Goal: Information Seeking & Learning: Learn about a topic

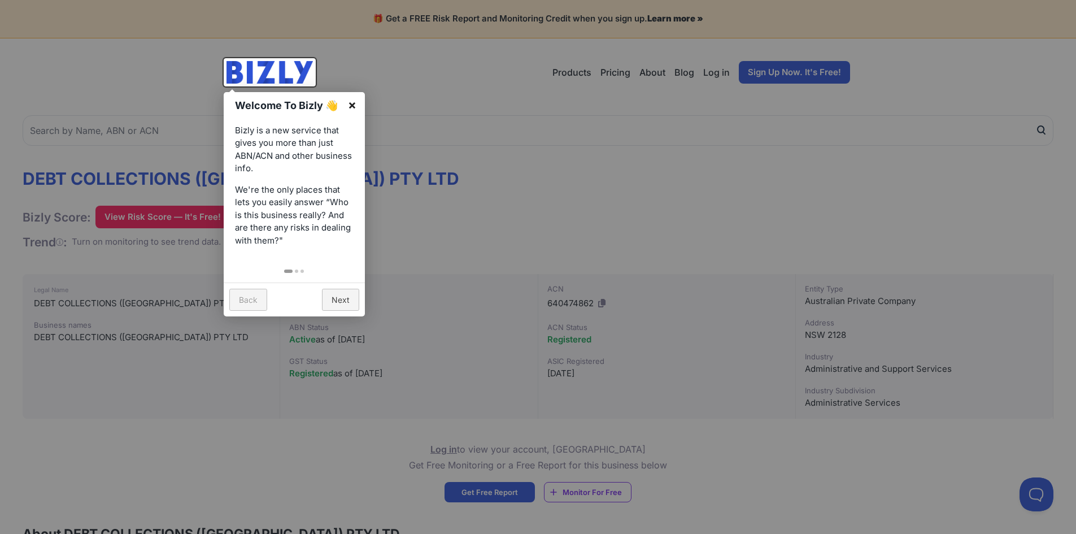
click at [353, 102] on link "×" at bounding box center [352, 104] width 25 height 25
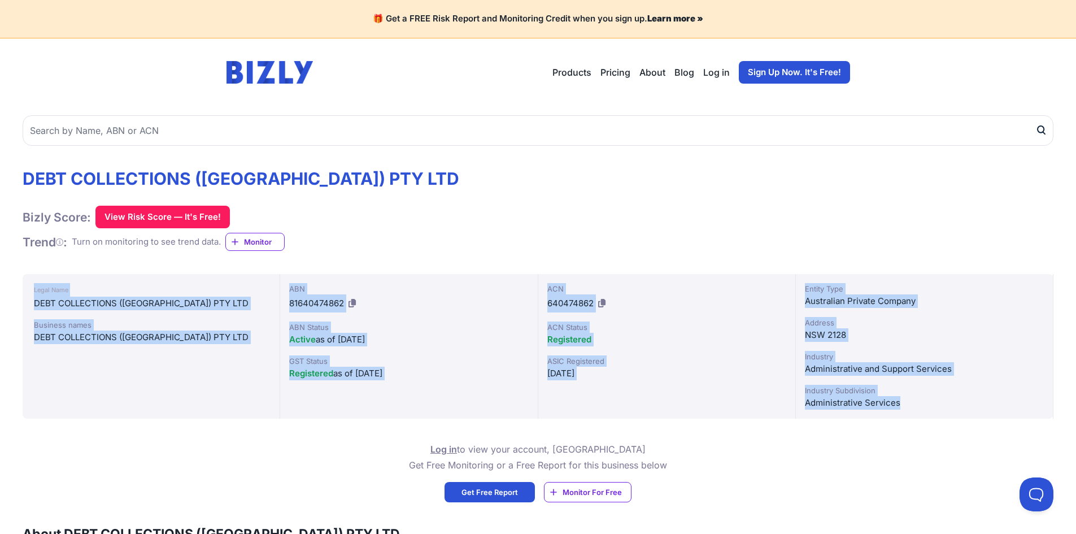
drag, startPoint x: 955, startPoint y: 416, endPoint x: 28, endPoint y: 265, distance: 939.4
click at [987, 388] on div "Industry Subdivision" at bounding box center [924, 390] width 239 height 11
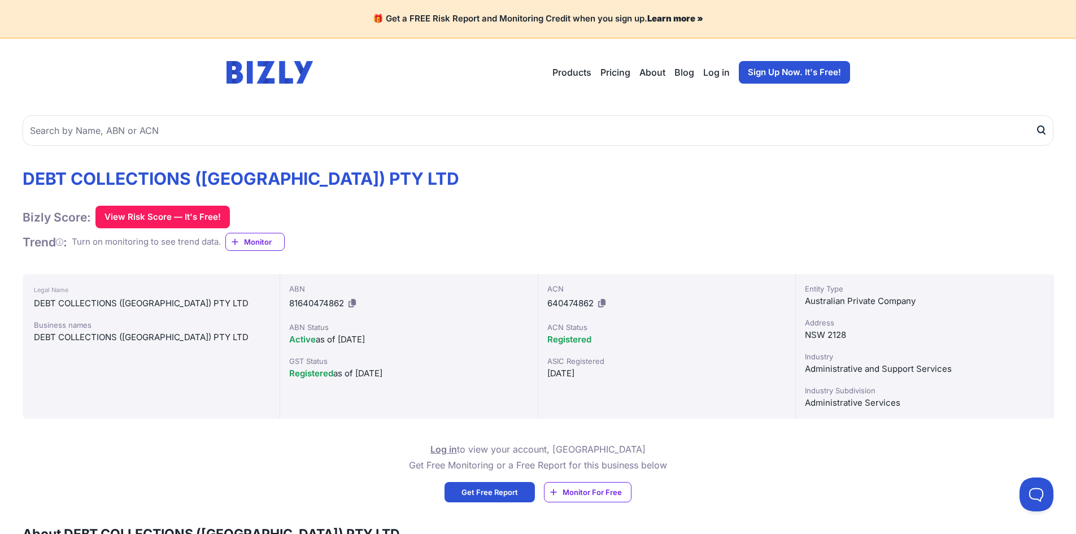
drag, startPoint x: 32, startPoint y: 301, endPoint x: 519, endPoint y: 380, distance: 494.0
click at [519, 380] on div "Legal Name DEBT COLLECTIONS ([GEOGRAPHIC_DATA]) PTY LTD Business names DEBT COL…" at bounding box center [538, 346] width 1031 height 145
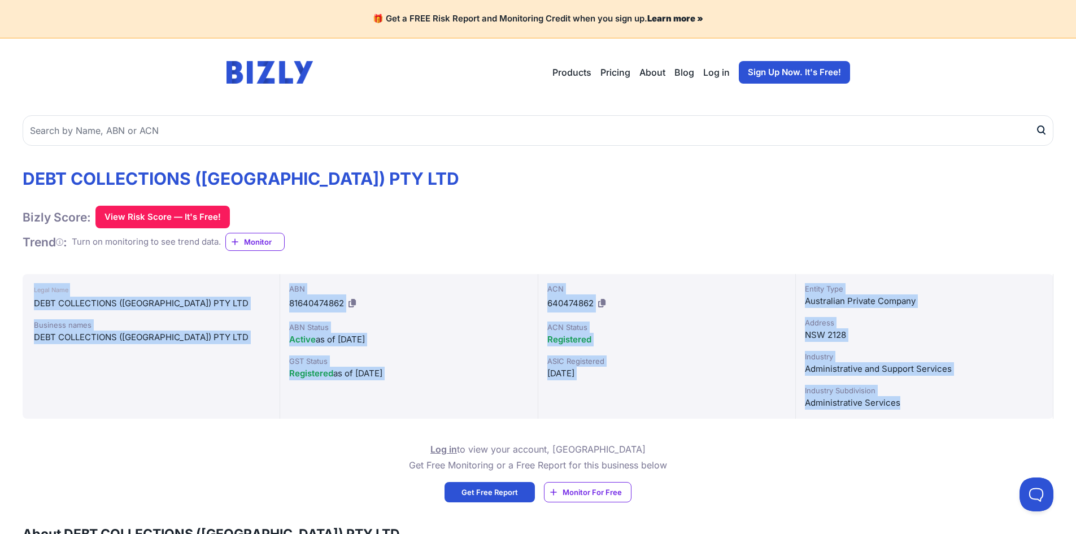
drag, startPoint x: 1014, startPoint y: 406, endPoint x: 29, endPoint y: 295, distance: 991.1
click at [29, 295] on div "Legal Name DEBT COLLECTIONS ([GEOGRAPHIC_DATA]) PTY LTD Business names DEBT COL…" at bounding box center [538, 346] width 1031 height 145
click at [684, 408] on div "ACN 640474862 ACN Status Registered ASIC Registered [DATE]" at bounding box center [667, 346] width 258 height 145
drag, startPoint x: 944, startPoint y: 401, endPoint x: 0, endPoint y: 284, distance: 951.3
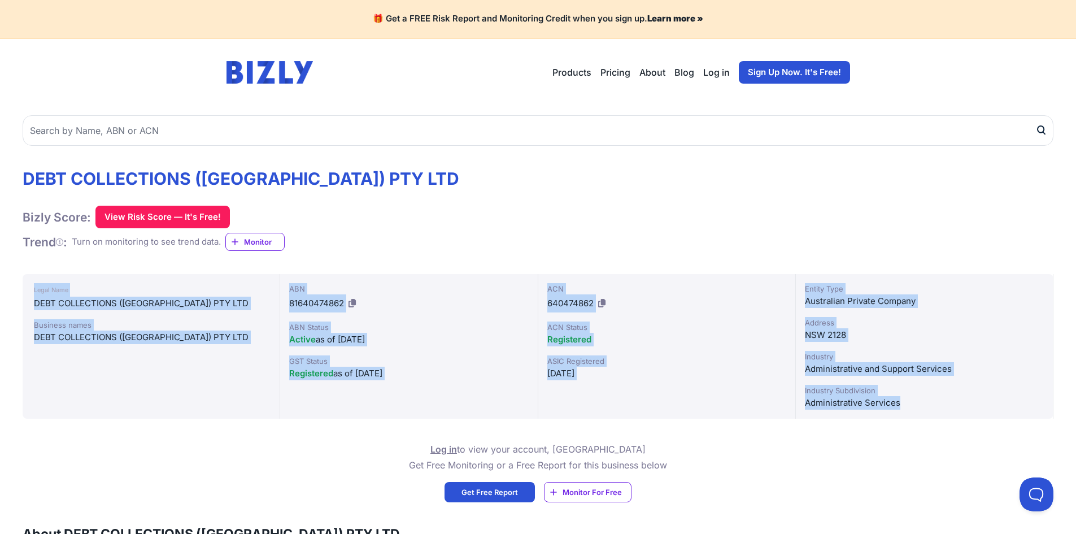
click at [919, 378] on div "Entity Type Australian Private Company Address NSW 2128 Industry Administrative…" at bounding box center [925, 346] width 258 height 145
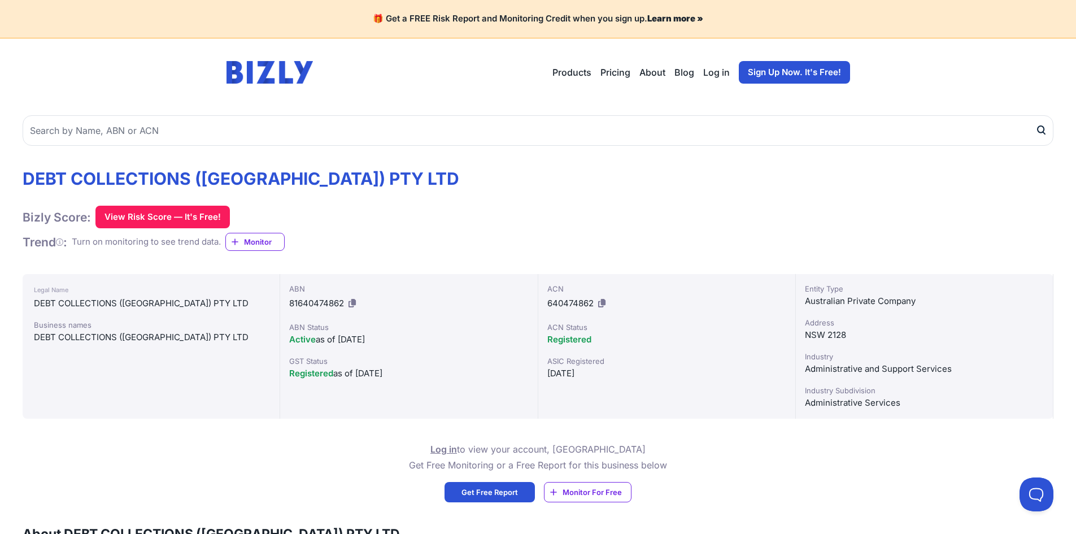
click at [706, 371] on div "[DATE]" at bounding box center [667, 374] width 239 height 14
drag, startPoint x: 22, startPoint y: 178, endPoint x: 391, endPoint y: 223, distance: 371.7
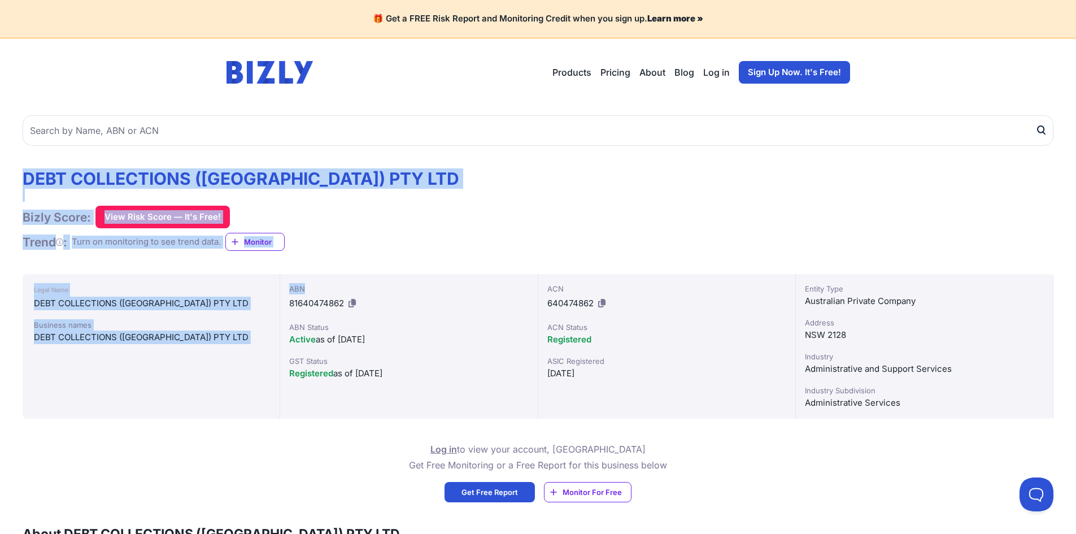
drag, startPoint x: 477, startPoint y: 271, endPoint x: 0, endPoint y: 157, distance: 490.8
click at [547, 206] on div "DEBT COLLECTIONS ([GEOGRAPHIC_DATA]) PTY LTD Bizly Score: View Risk Score — It'…" at bounding box center [538, 209] width 1031 height 83
